Goal: Obtain resource: Download file/media

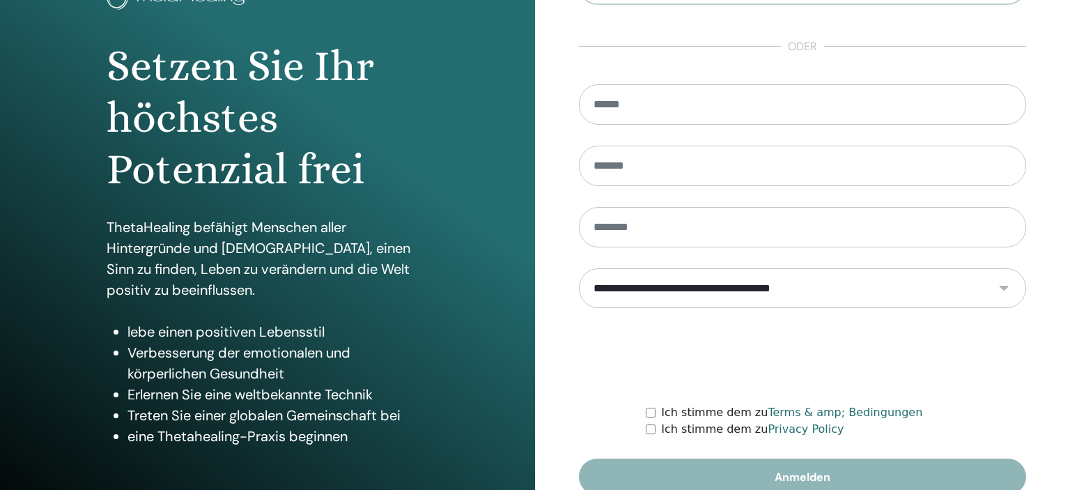
scroll to position [178, 0]
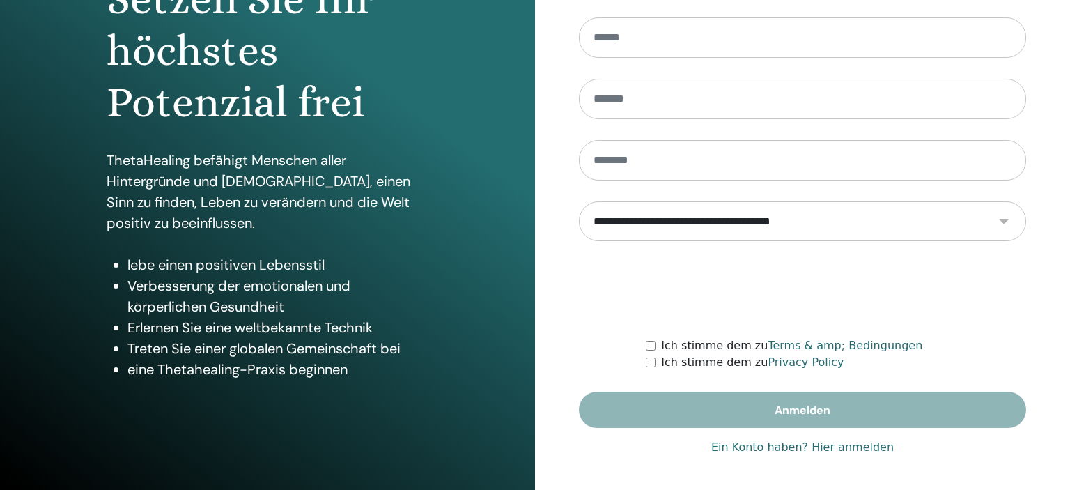
click at [840, 444] on link "Ein Konto haben? Hier anmelden" at bounding box center [802, 447] width 183 height 17
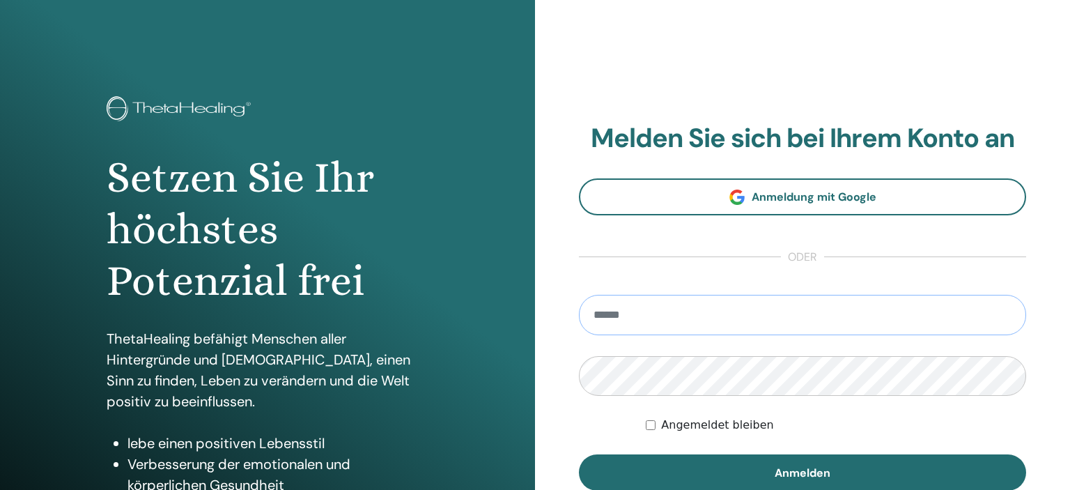
click at [648, 316] on input "email" at bounding box center [802, 315] width 447 height 40
type input "**********"
click at [579, 454] on button "Anmelden" at bounding box center [802, 472] width 447 height 36
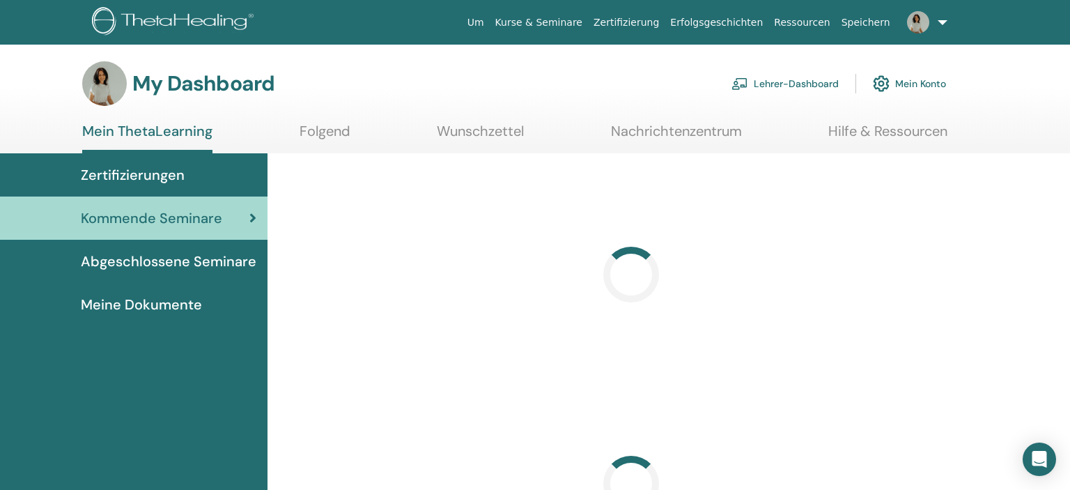
click at [777, 79] on link "Lehrer-Dashboard" at bounding box center [785, 83] width 107 height 31
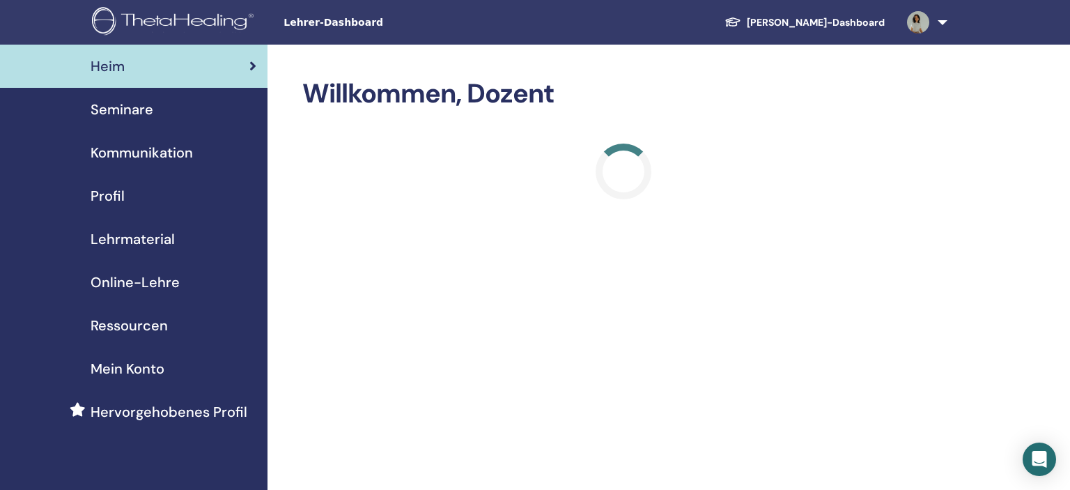
click at [152, 240] on span "Lehrmaterial" at bounding box center [133, 239] width 84 height 21
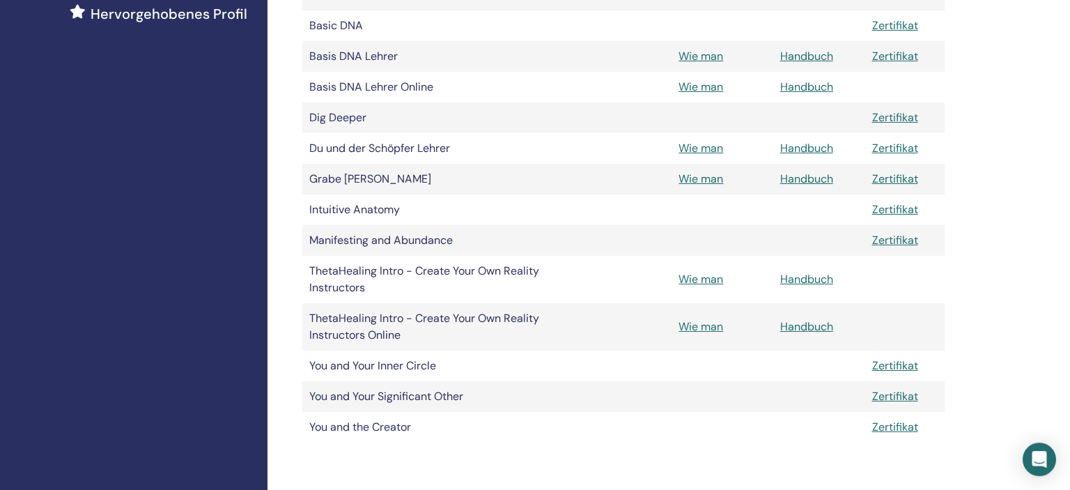
scroll to position [368, 0]
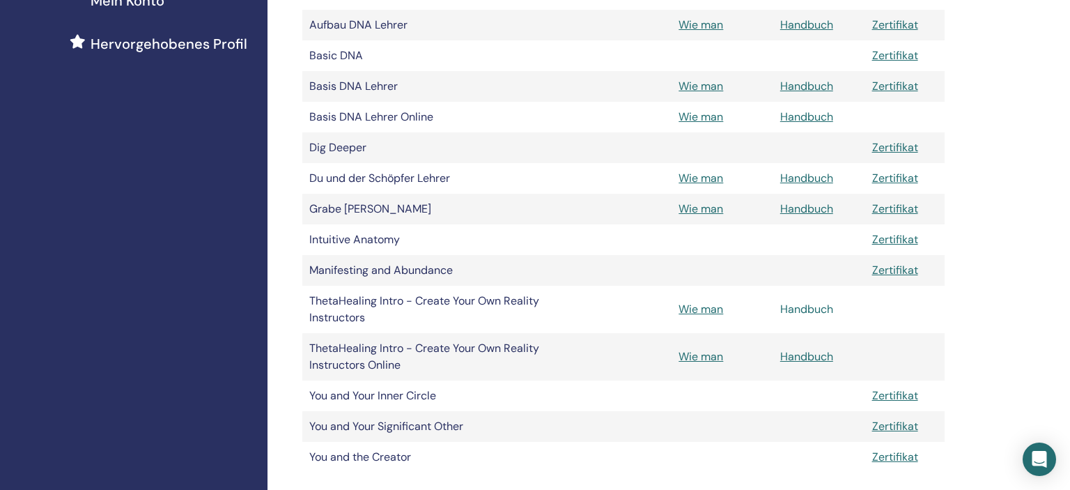
click at [792, 311] on link "Handbuch" at bounding box center [806, 309] width 53 height 15
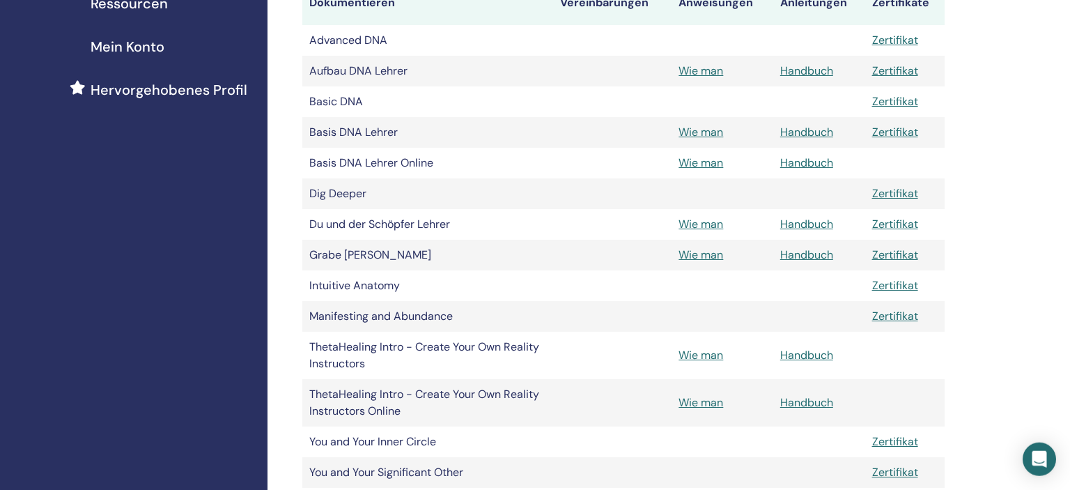
scroll to position [294, 0]
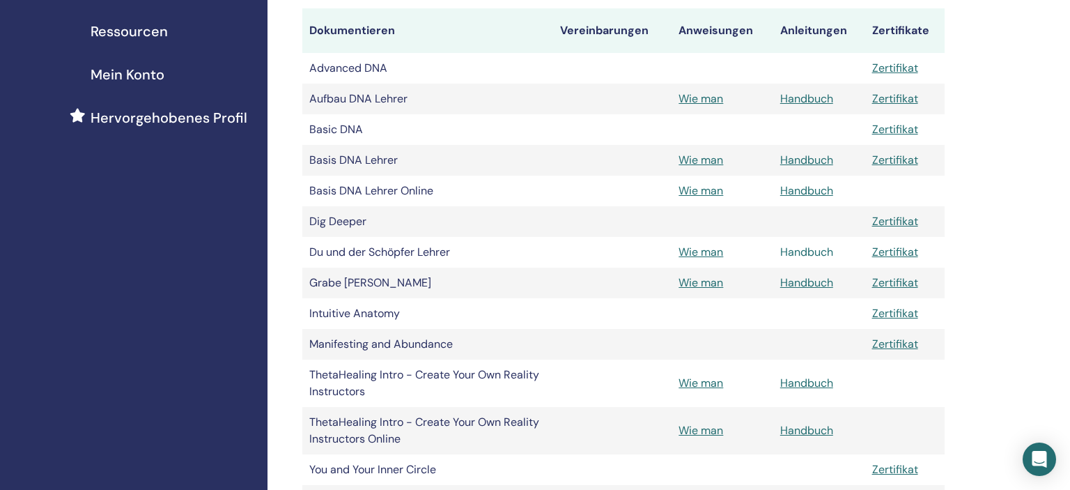
click at [808, 251] on link "Handbuch" at bounding box center [806, 252] width 53 height 15
